Goal: Task Accomplishment & Management: Use online tool/utility

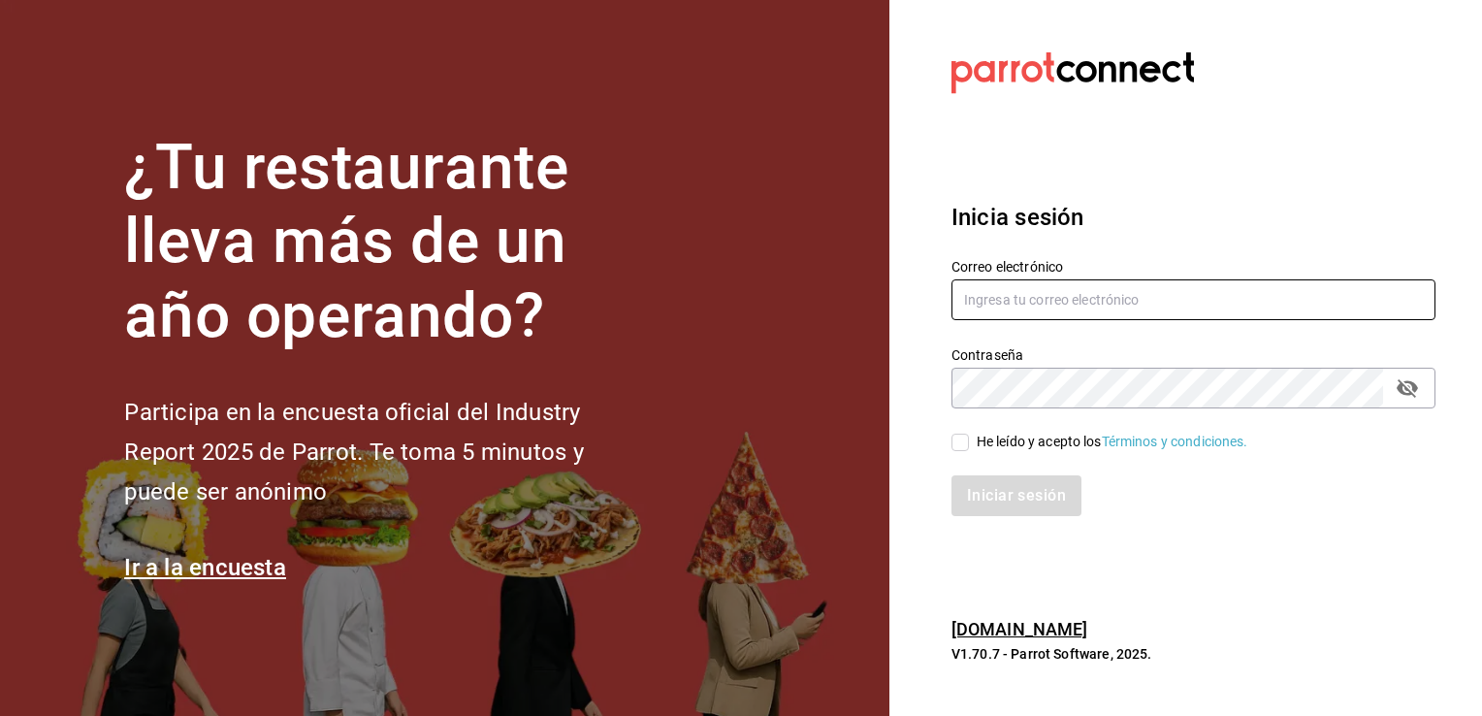
type input "[EMAIL_ADDRESS][DOMAIN_NAME]"
click at [961, 441] on input "He leído y acepto los Términos y condiciones." at bounding box center [960, 442] width 17 height 17
checkbox input "true"
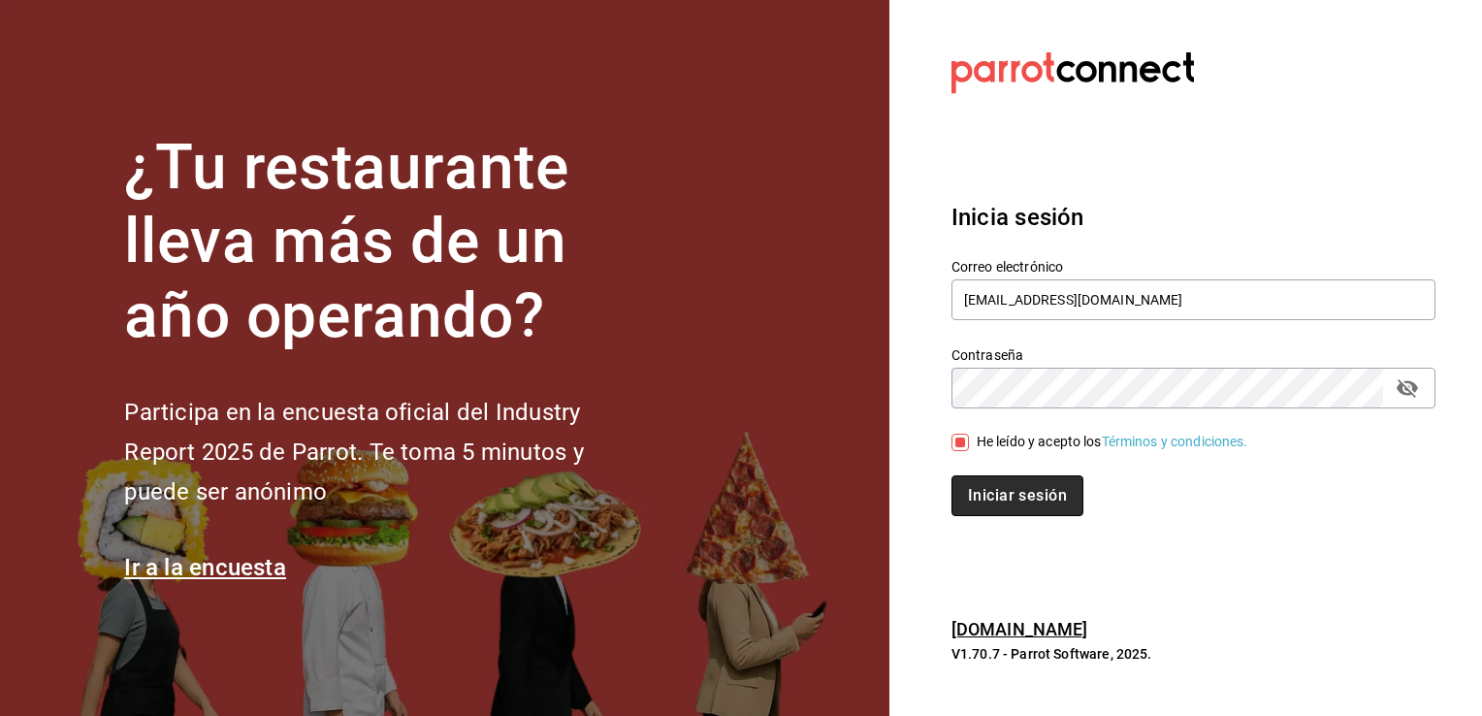
click at [990, 490] on button "Iniciar sesión" at bounding box center [1018, 495] width 132 height 41
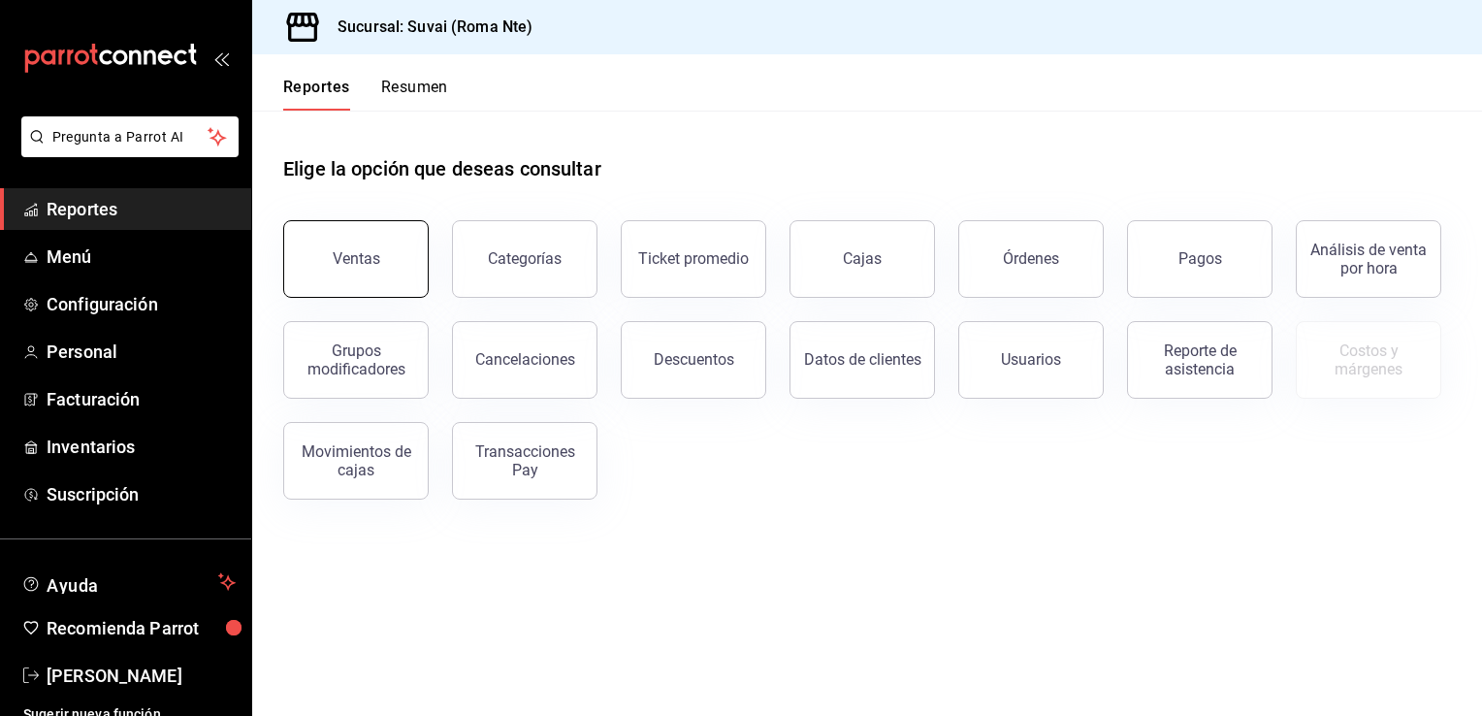
click at [404, 258] on button "Ventas" at bounding box center [356, 259] width 146 height 78
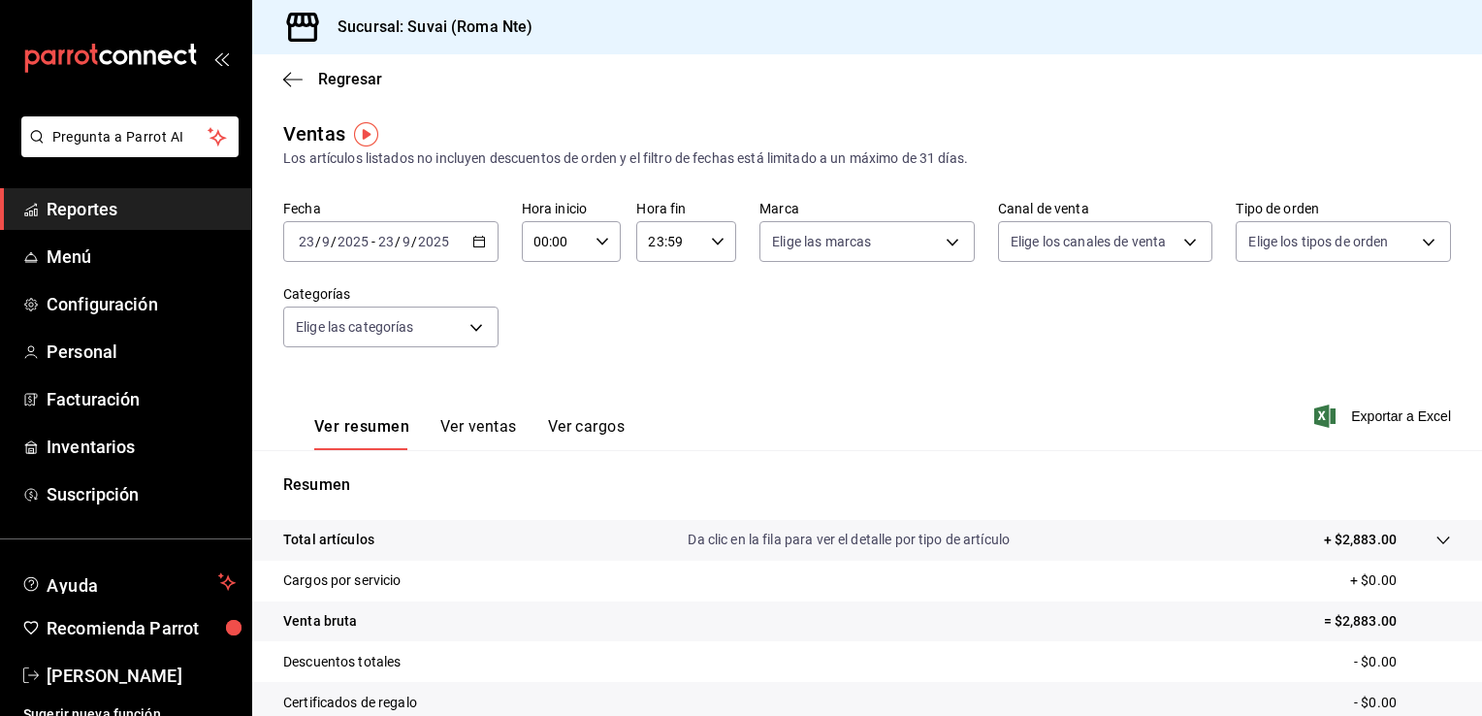
click at [480, 243] on icon "button" at bounding box center [479, 242] width 14 height 14
click at [363, 243] on input "2025" at bounding box center [353, 242] width 33 height 16
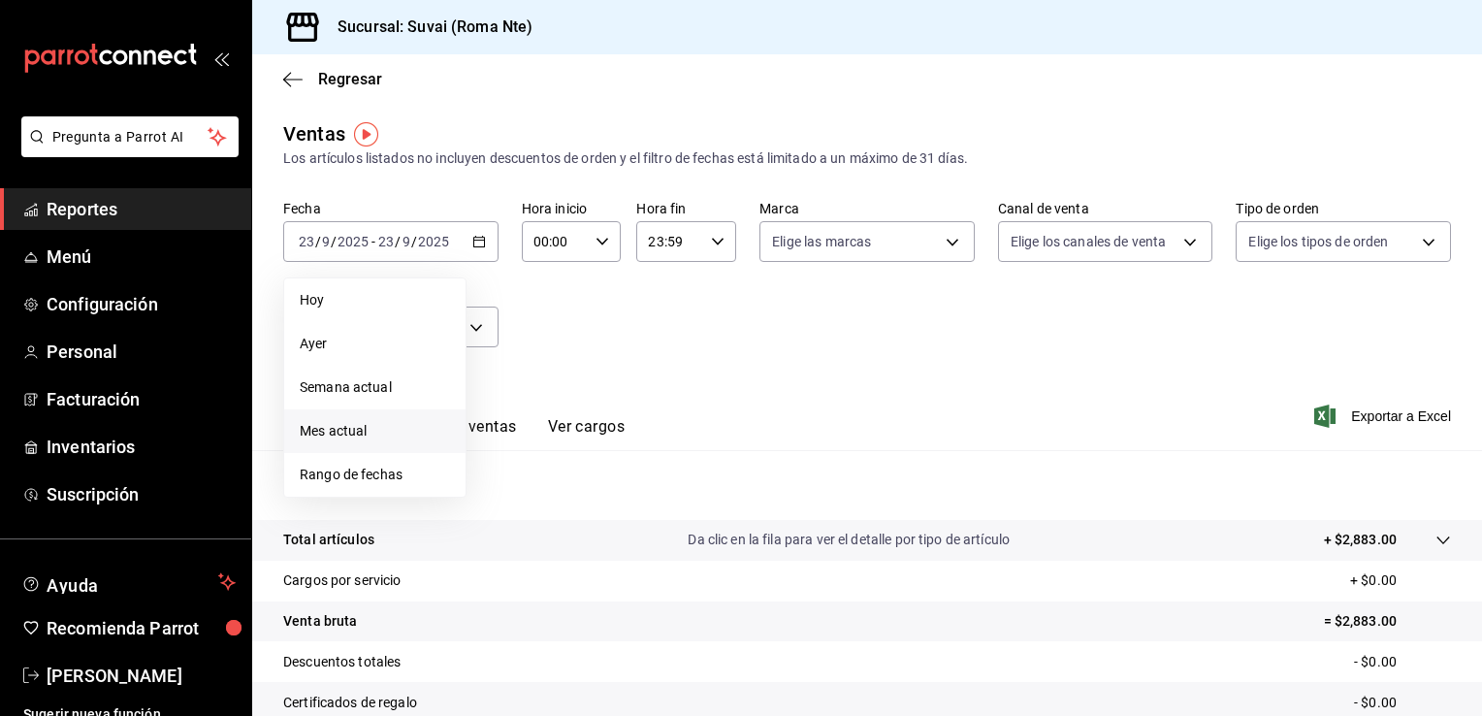
click at [327, 434] on span "Mes actual" at bounding box center [375, 431] width 150 height 20
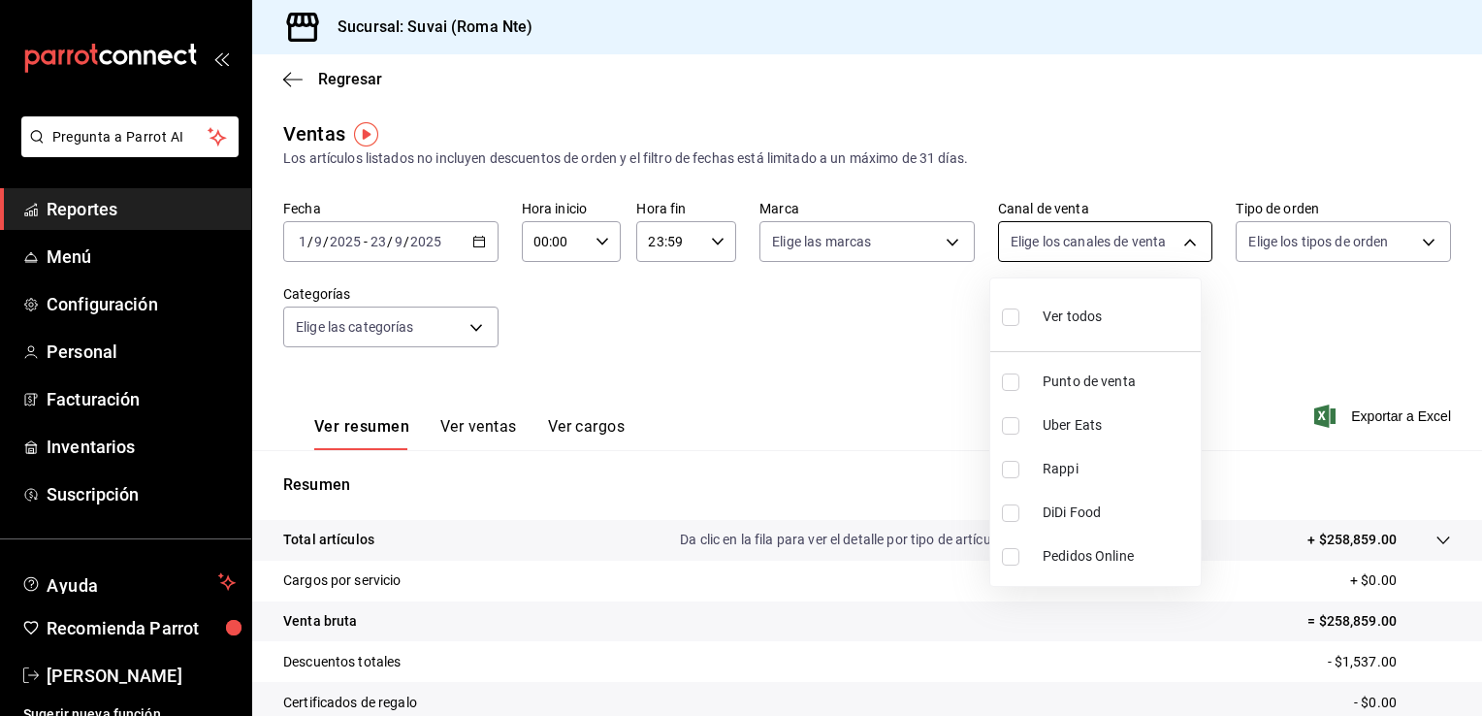
click at [1182, 245] on body "Pregunta a Parrot AI Reportes Menú Configuración Personal Facturación Inventari…" at bounding box center [741, 358] width 1482 height 716
click at [1009, 322] on input "checkbox" at bounding box center [1010, 316] width 17 height 17
checkbox input "true"
type input "PARROT,UBER_EATS,RAPPI,DIDI_FOOD,ONLINE"
checkbox input "true"
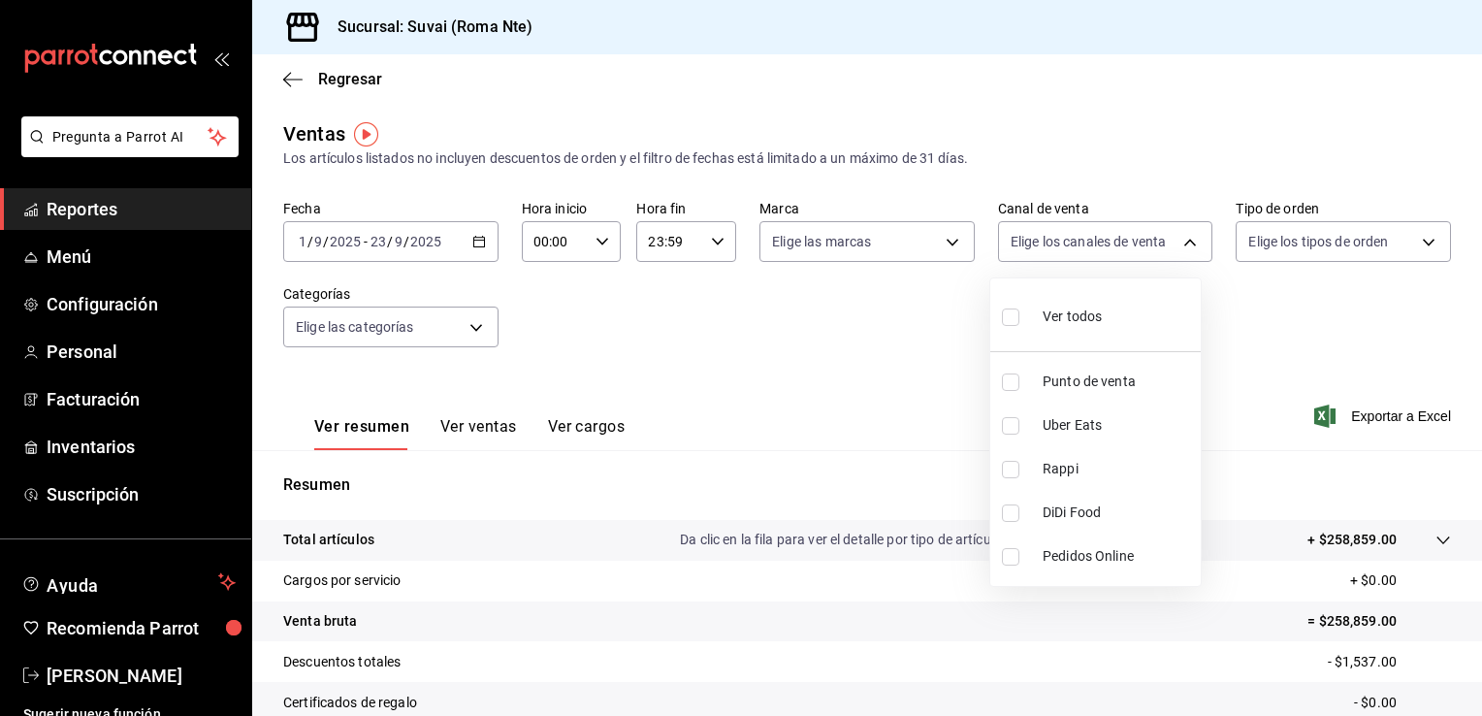
checkbox input "true"
click at [1397, 237] on div at bounding box center [741, 358] width 1482 height 716
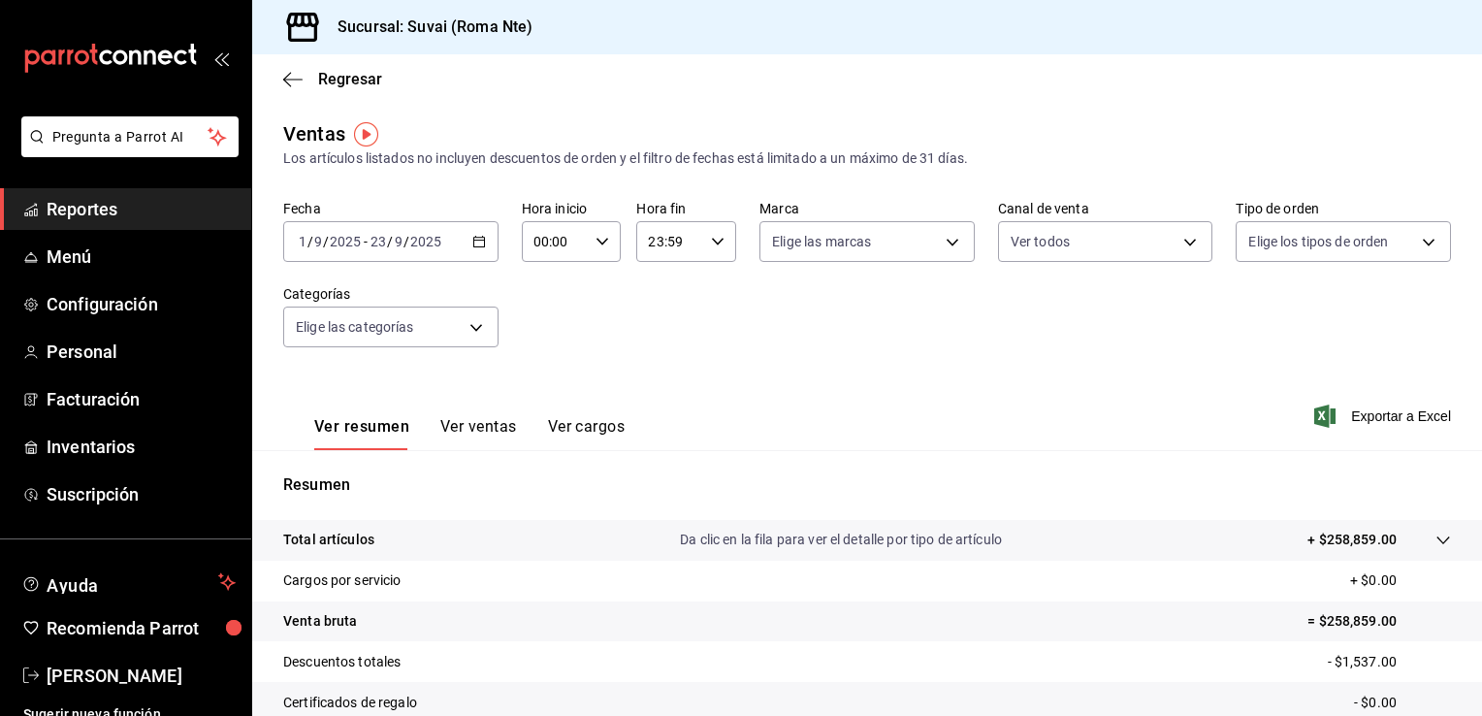
click at [1397, 237] on body "Pregunta a Parrot AI Reportes Menú Configuración Personal Facturación Inventari…" at bounding box center [741, 358] width 1482 height 716
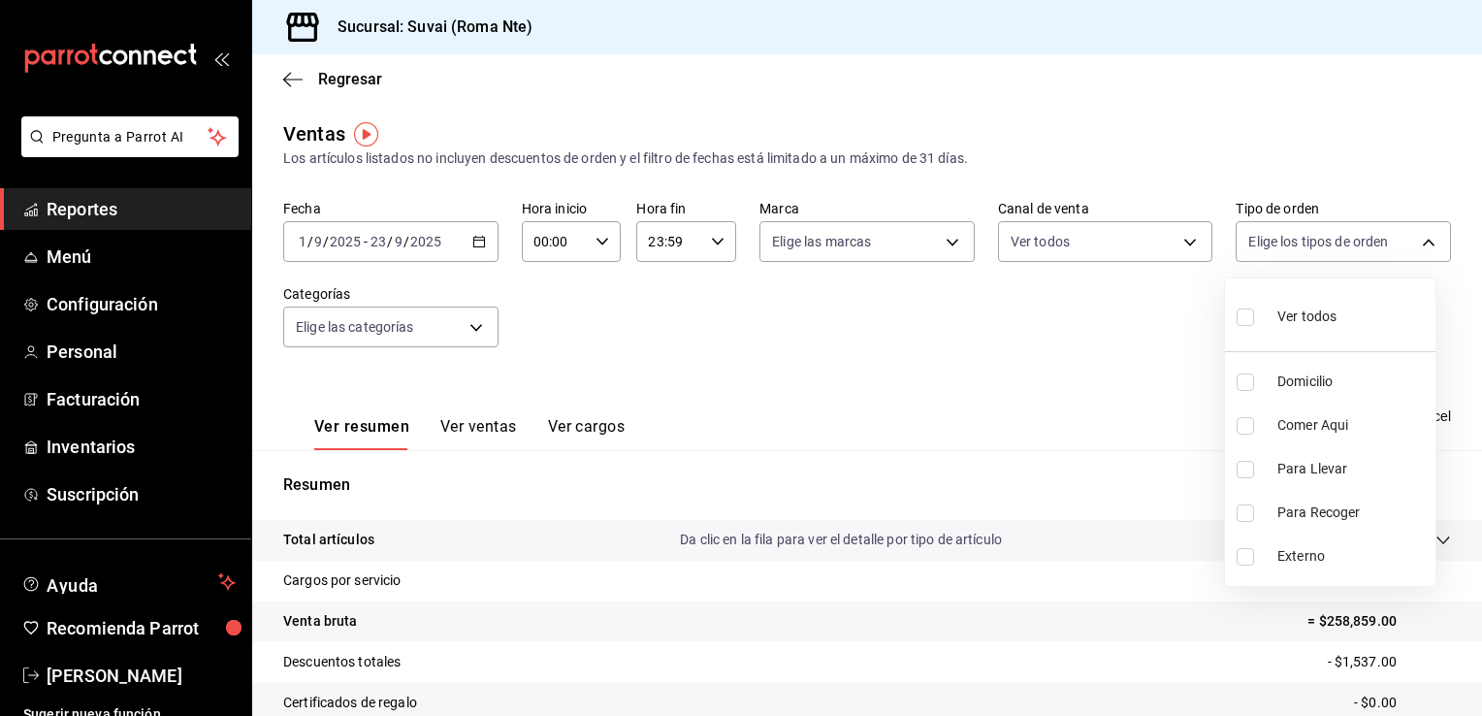
click at [1243, 315] on input "checkbox" at bounding box center [1245, 316] width 17 height 17
checkbox input "true"
type input "d3818686-c87a-44be-bec1-01862aca7f1f,603d36e2-4534-44ab-ab81-998d5a5a32c8,78e93…"
checkbox input "true"
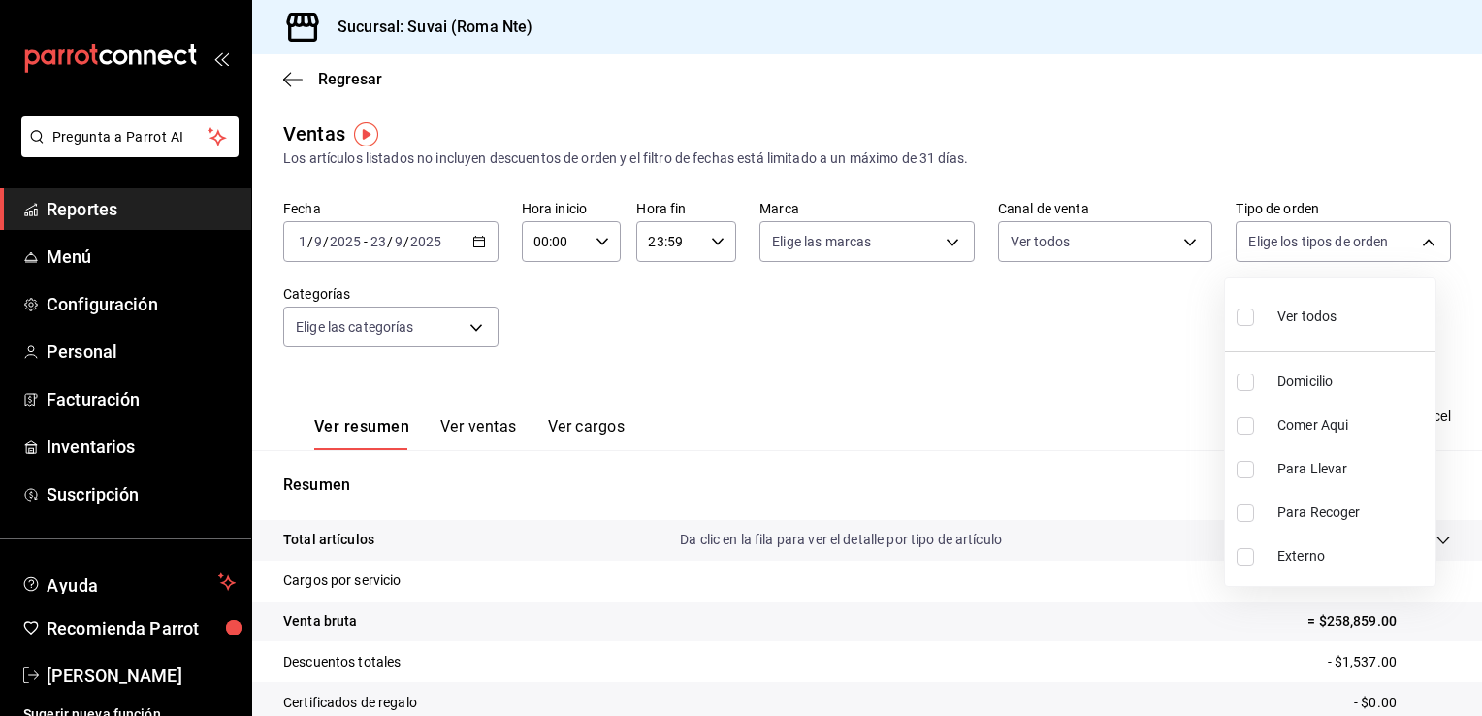
checkbox input "true"
click at [1471, 703] on div at bounding box center [741, 358] width 1482 height 716
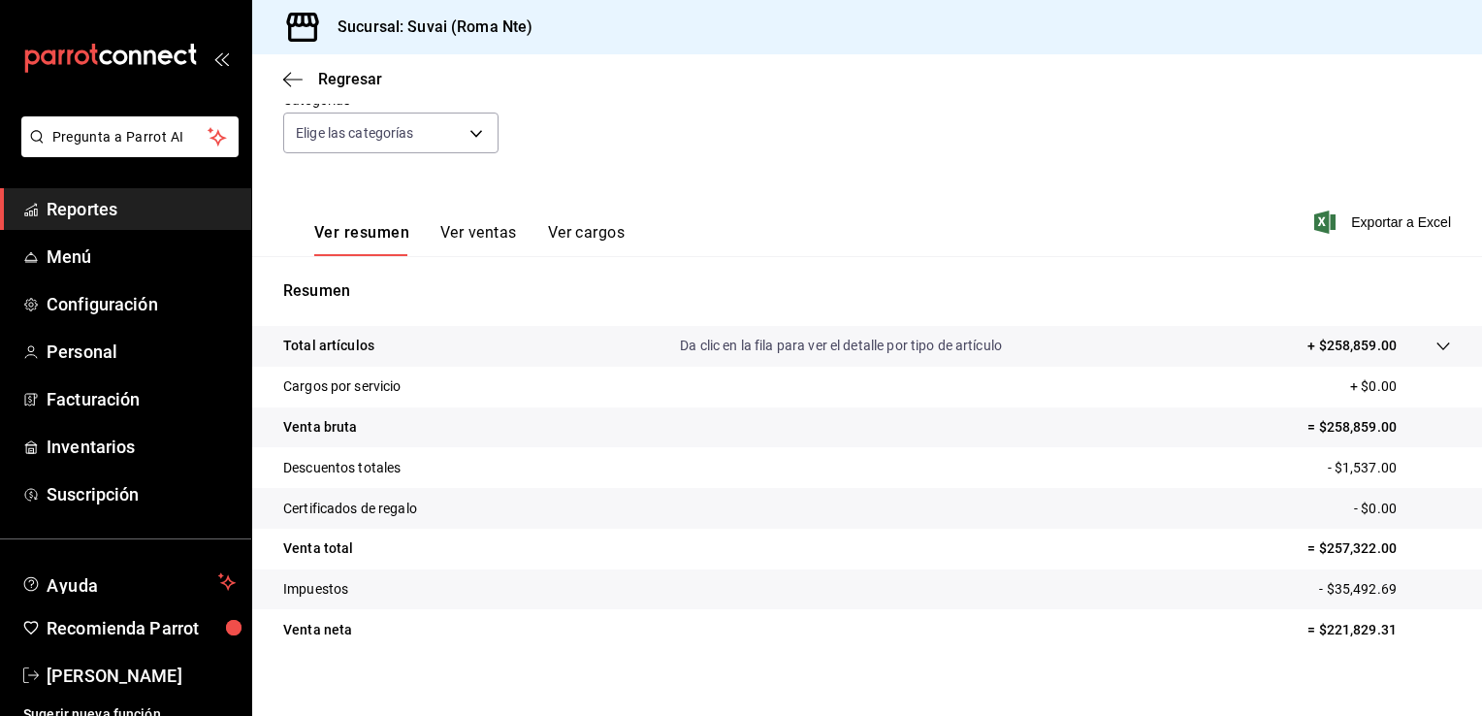
scroll to position [213, 0]
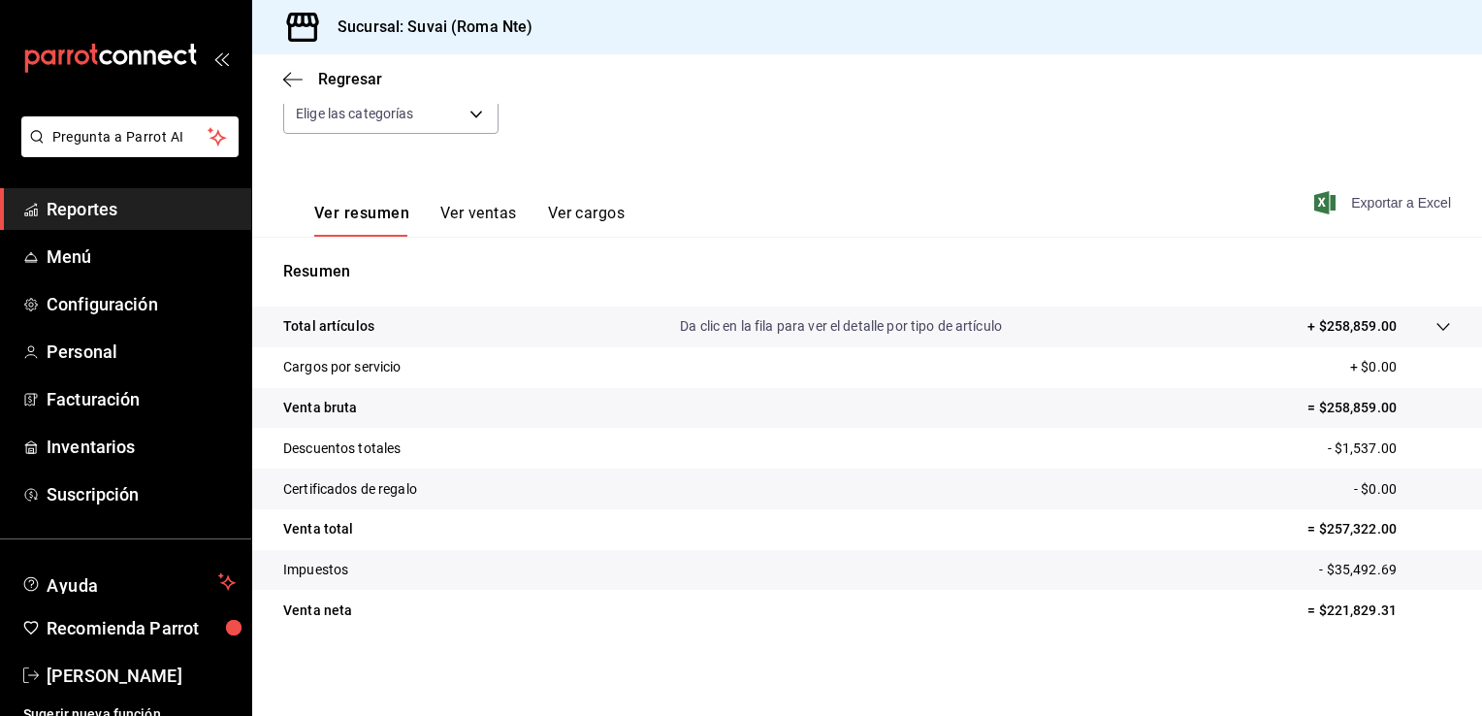
click at [1341, 203] on span "Exportar a Excel" at bounding box center [1384, 202] width 133 height 23
click at [889, 126] on div "Fecha 2025-09-01 1 / 9 / 2025 - 2025-09-23 23 / 9 / 2025 Hora inicio 00:00 Hora…" at bounding box center [867, 71] width 1168 height 171
click at [872, 401] on tr "Venta bruta = $258,859.00" at bounding box center [867, 408] width 1230 height 41
click at [885, 330] on p "Da clic en la fila para ver el detalle por tipo de artículo" at bounding box center [841, 326] width 322 height 20
